Goal: Information Seeking & Learning: Get advice/opinions

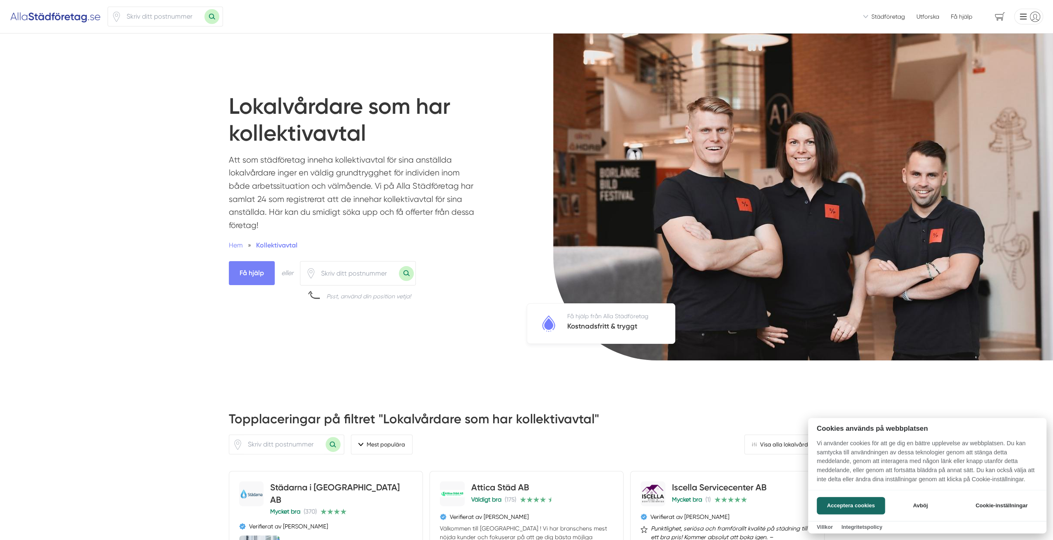
click at [328, 275] on div at bounding box center [526, 270] width 1053 height 540
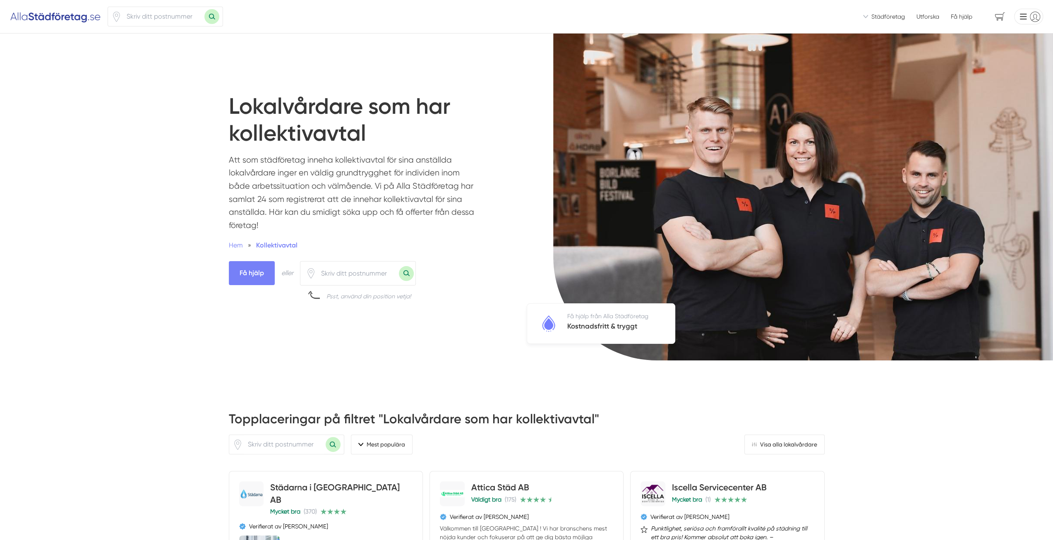
click at [335, 272] on input "number" at bounding box center [357, 273] width 83 height 19
type input "64236"
click at [399, 266] on button "Sök med postnummer" at bounding box center [406, 273] width 15 height 15
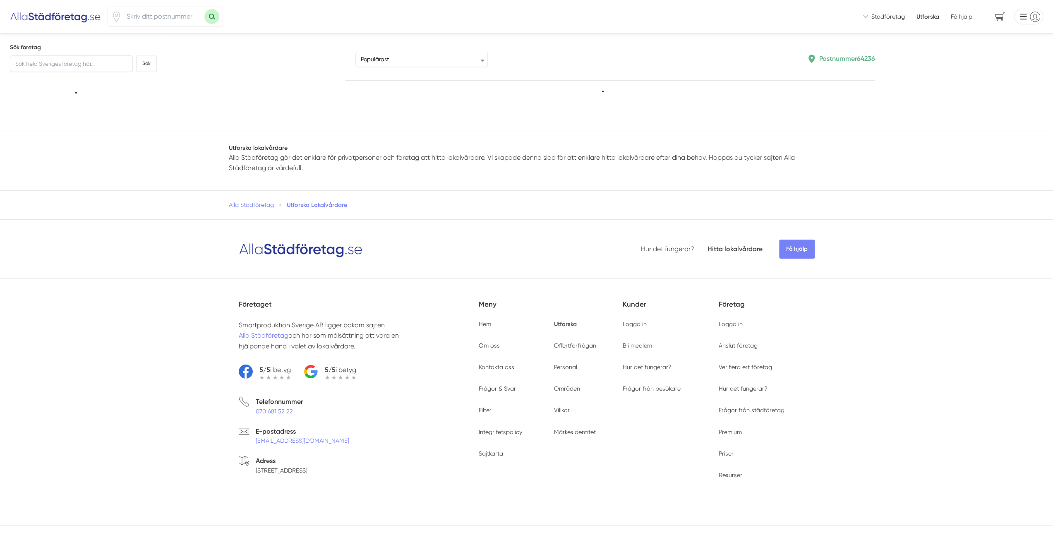
type input "64236"
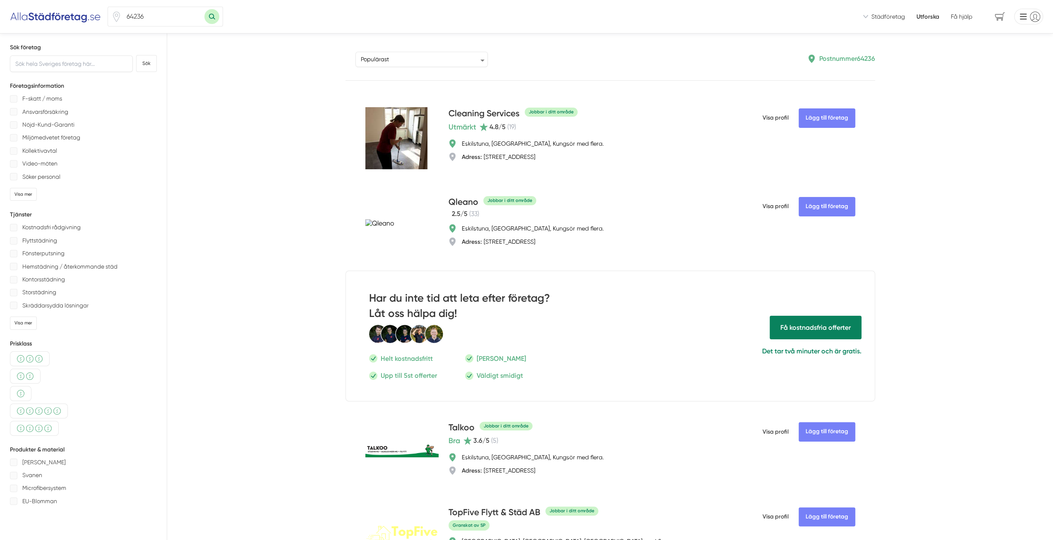
click at [50, 226] on p "Kostnadsfri rådgivning" at bounding box center [51, 227] width 58 height 10
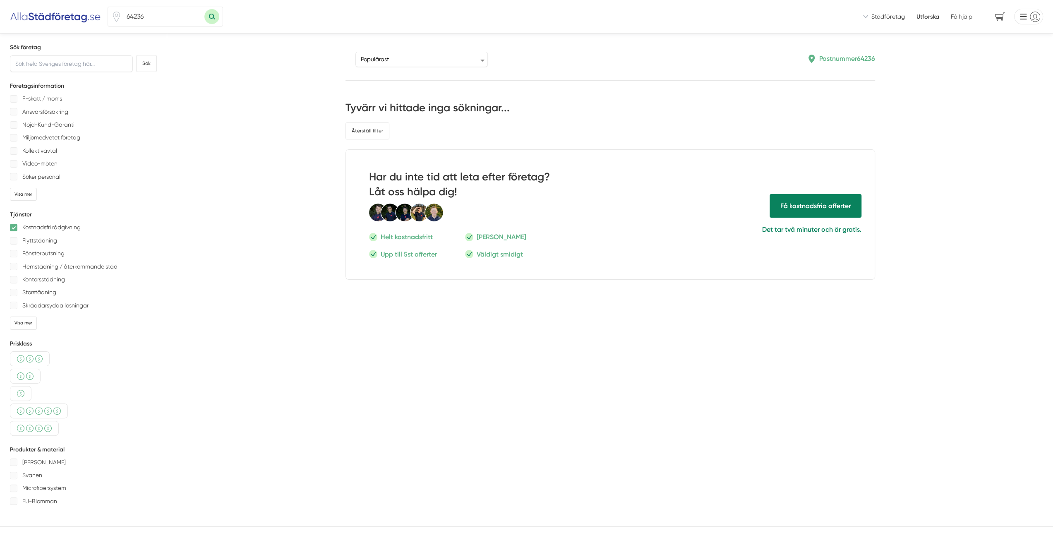
click at [41, 225] on p "Kostnadsfri rådgivning" at bounding box center [51, 227] width 58 height 10
